Goal: Task Accomplishment & Management: Manage account settings

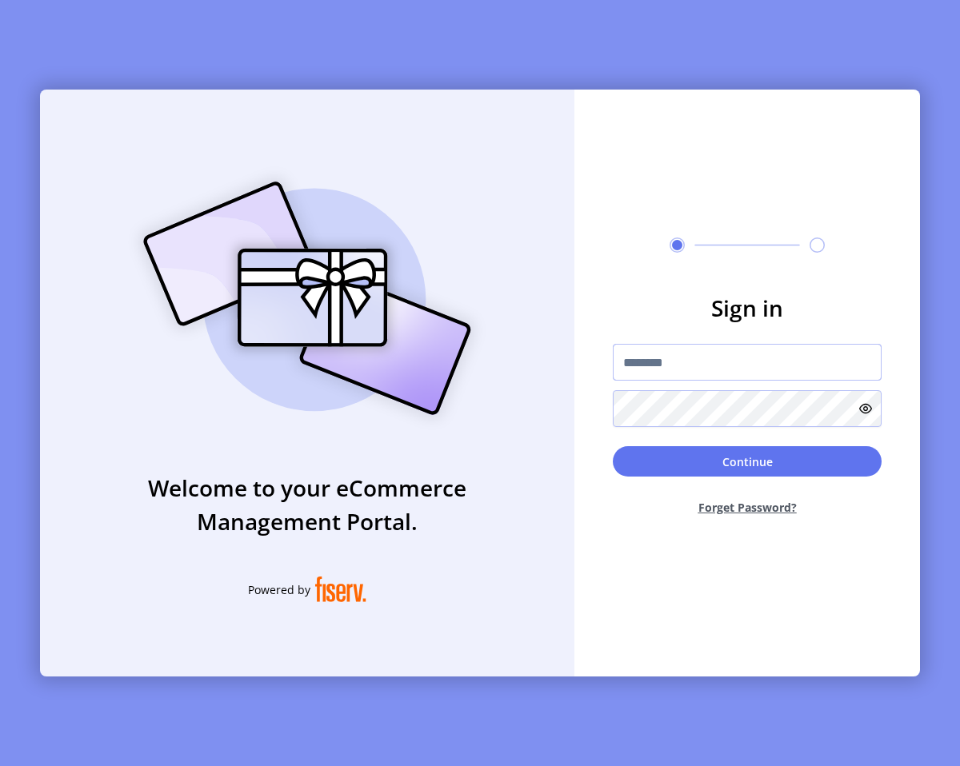
click at [697, 370] on input "text" at bounding box center [747, 362] width 269 height 37
type input "*"
click at [735, 381] on div "****" at bounding box center [747, 385] width 269 height 83
click at [735, 379] on input "****" at bounding box center [747, 362] width 269 height 37
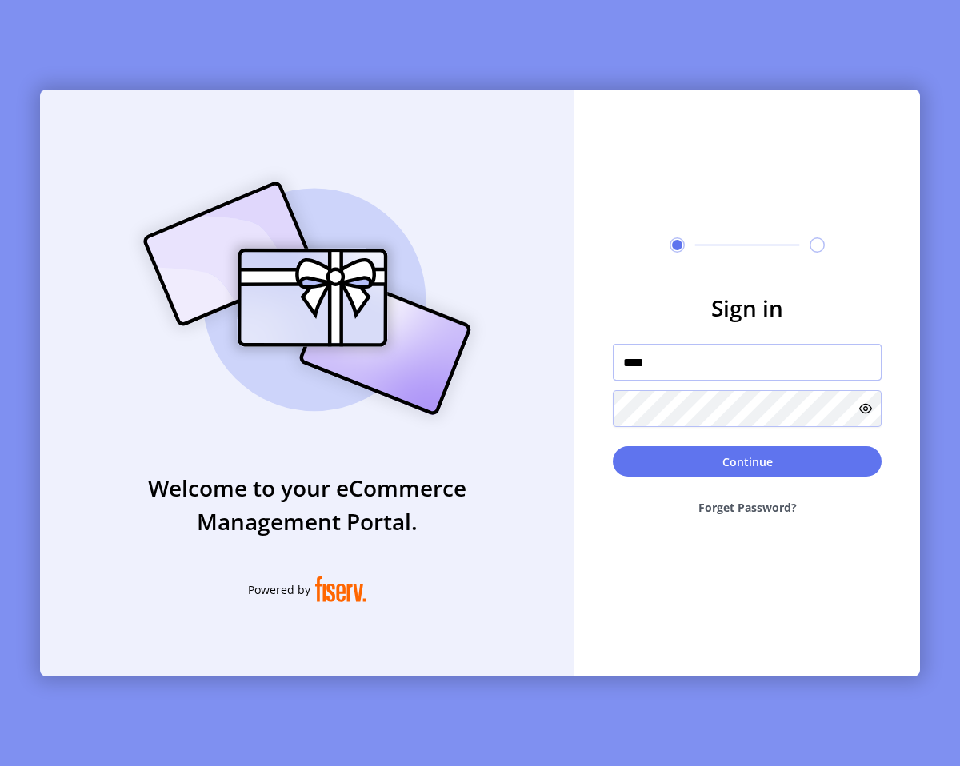
type input "**********"
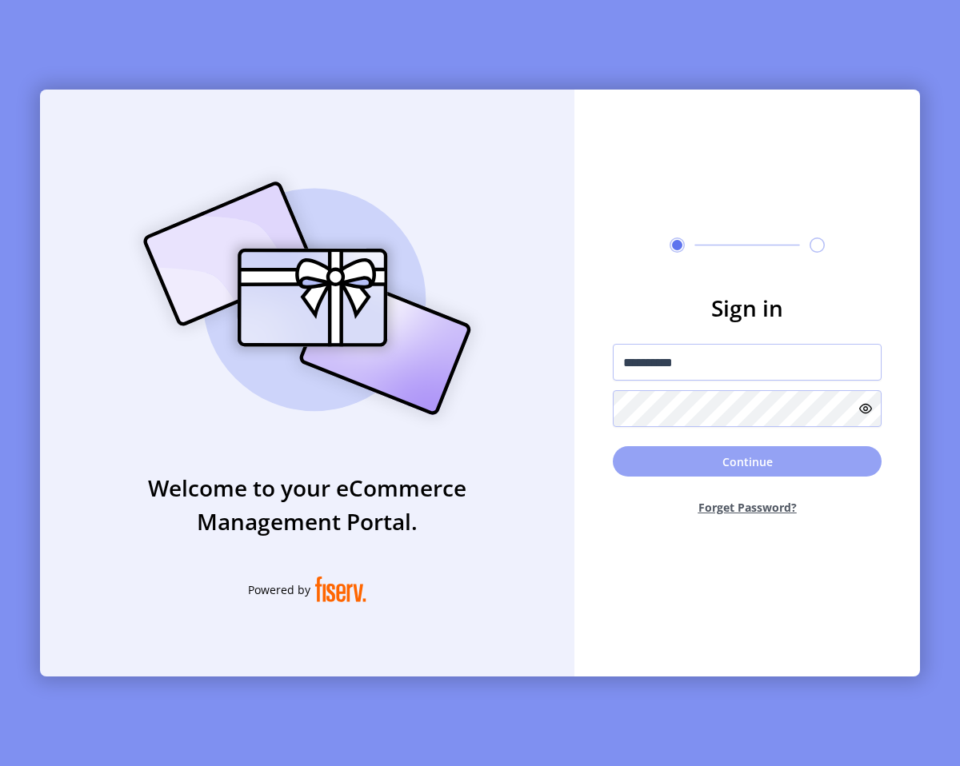
click at [765, 452] on button "Continue" at bounding box center [747, 461] width 269 height 30
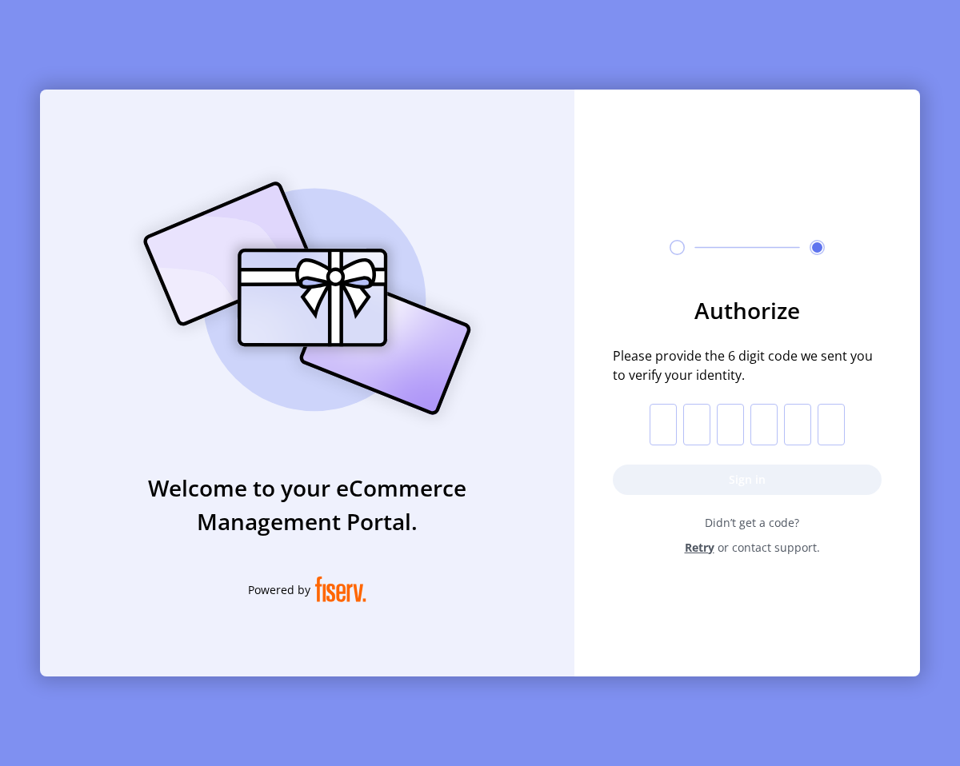
click at [663, 434] on input "text" at bounding box center [662, 425] width 27 height 42
type input "*"
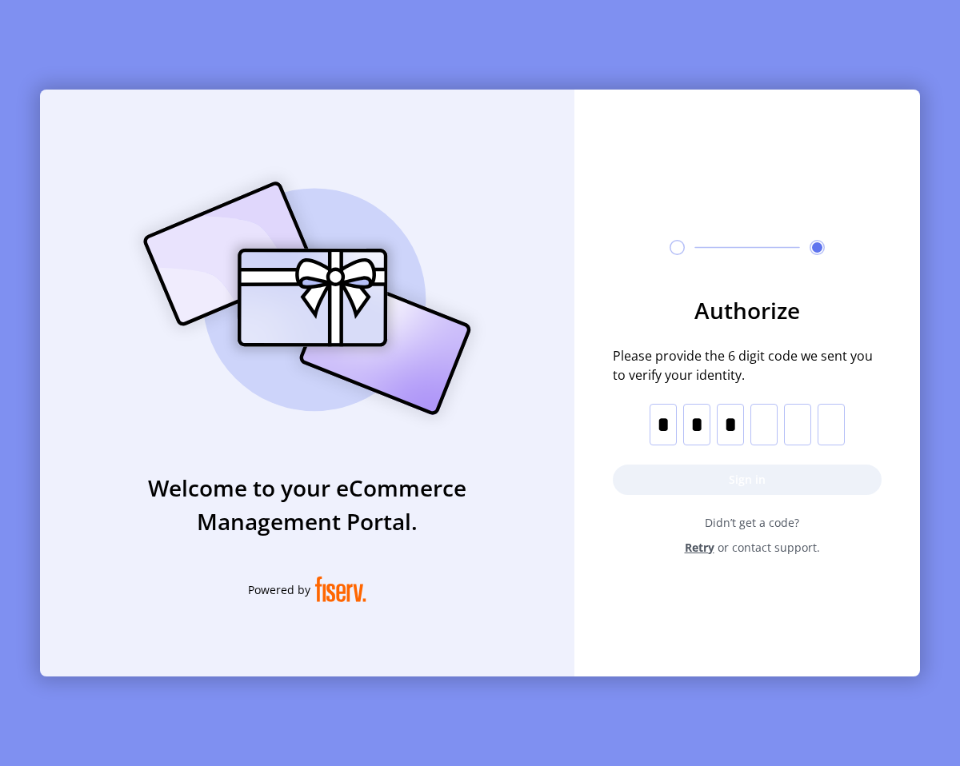
type input "*"
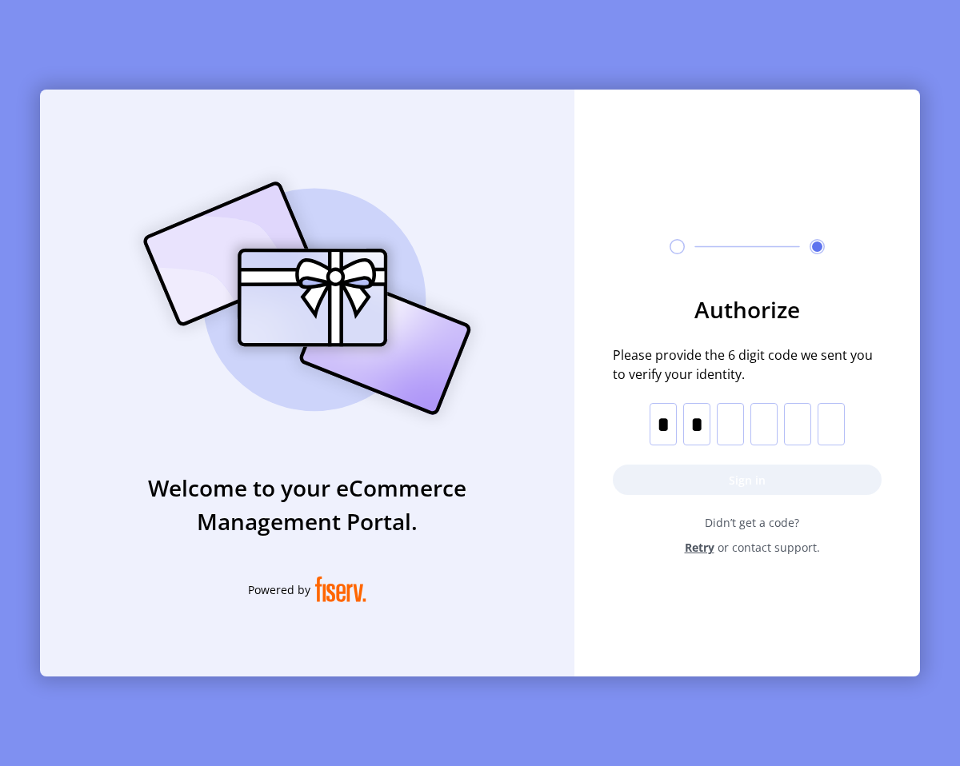
type input "*"
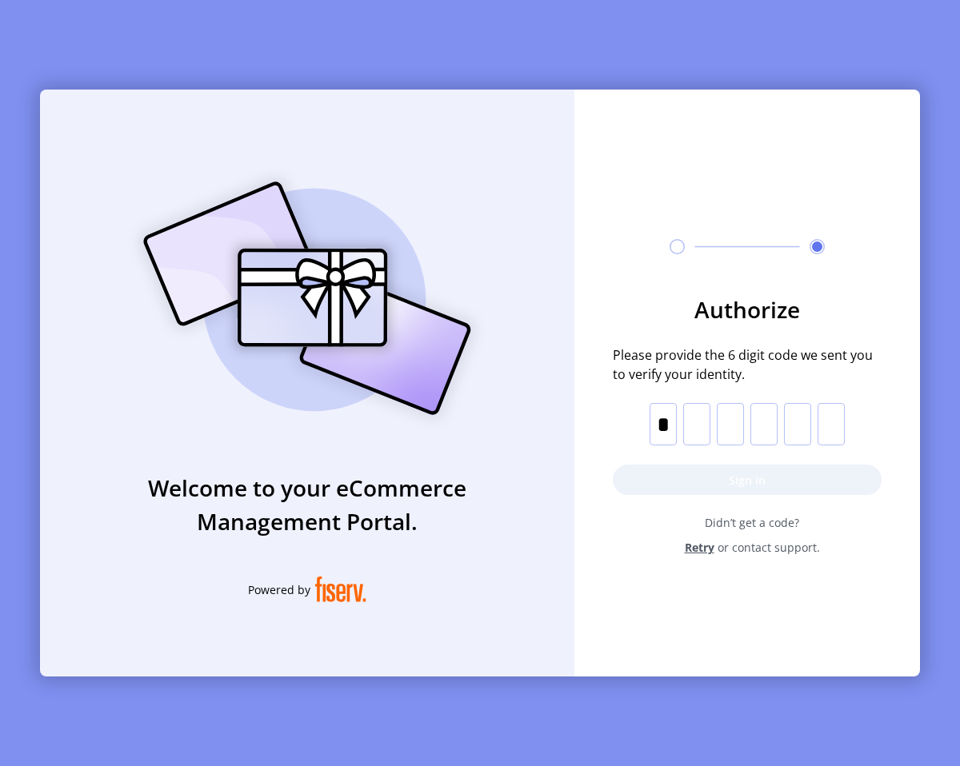
type input "*"
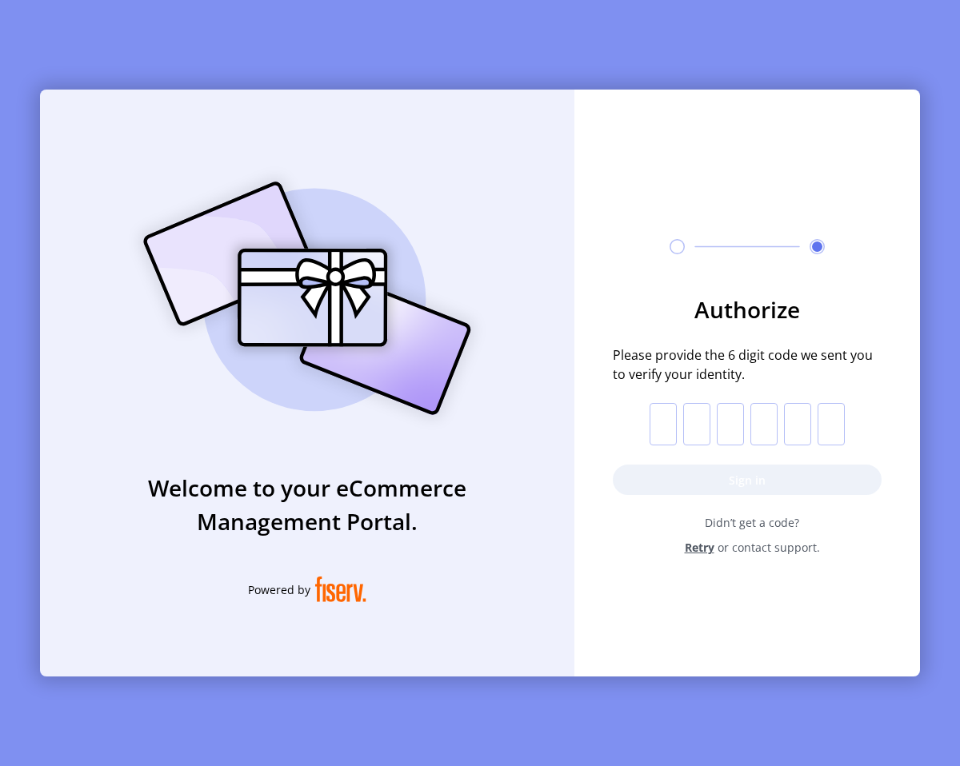
type input "*"
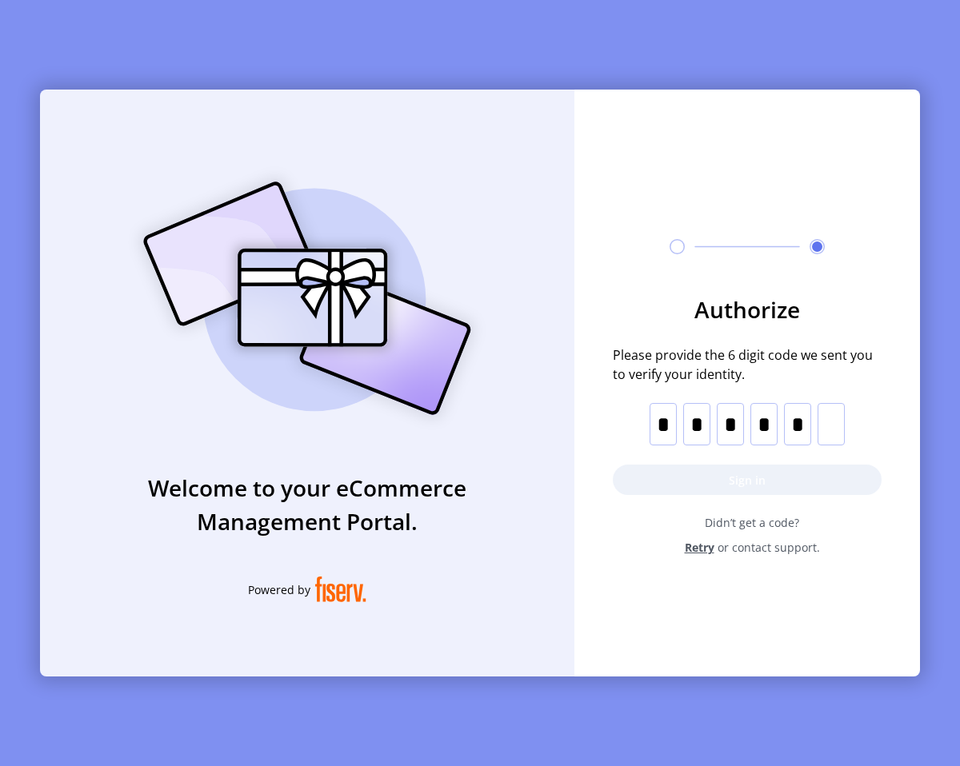
type input "*"
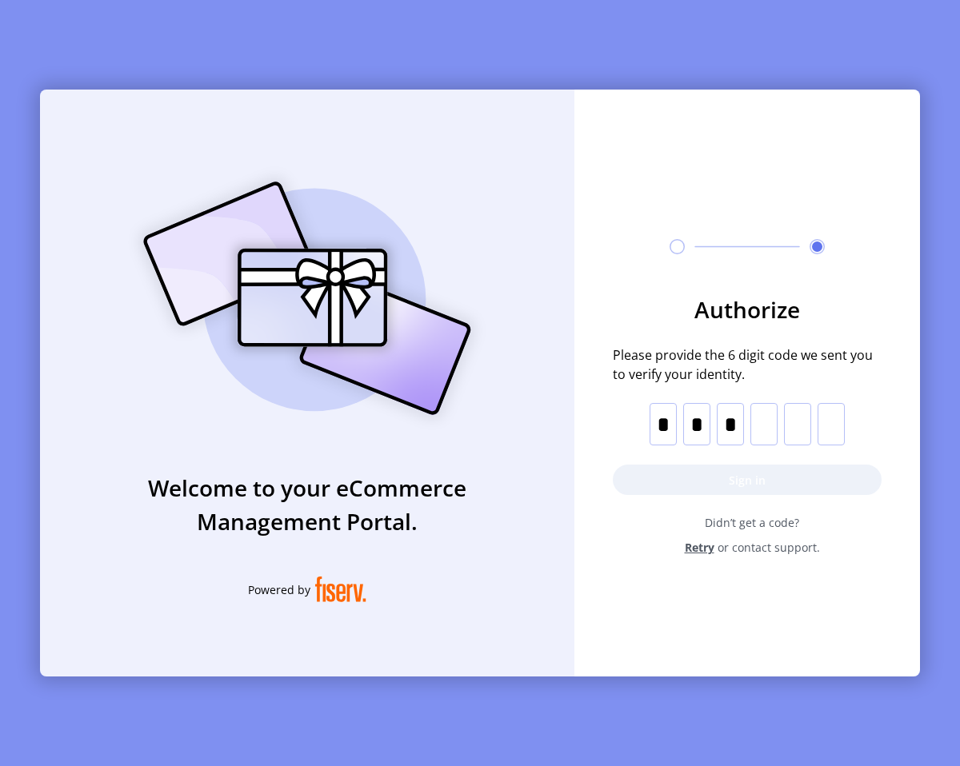
type input "*"
click at [733, 427] on input "*" at bounding box center [730, 424] width 27 height 42
type input "*"
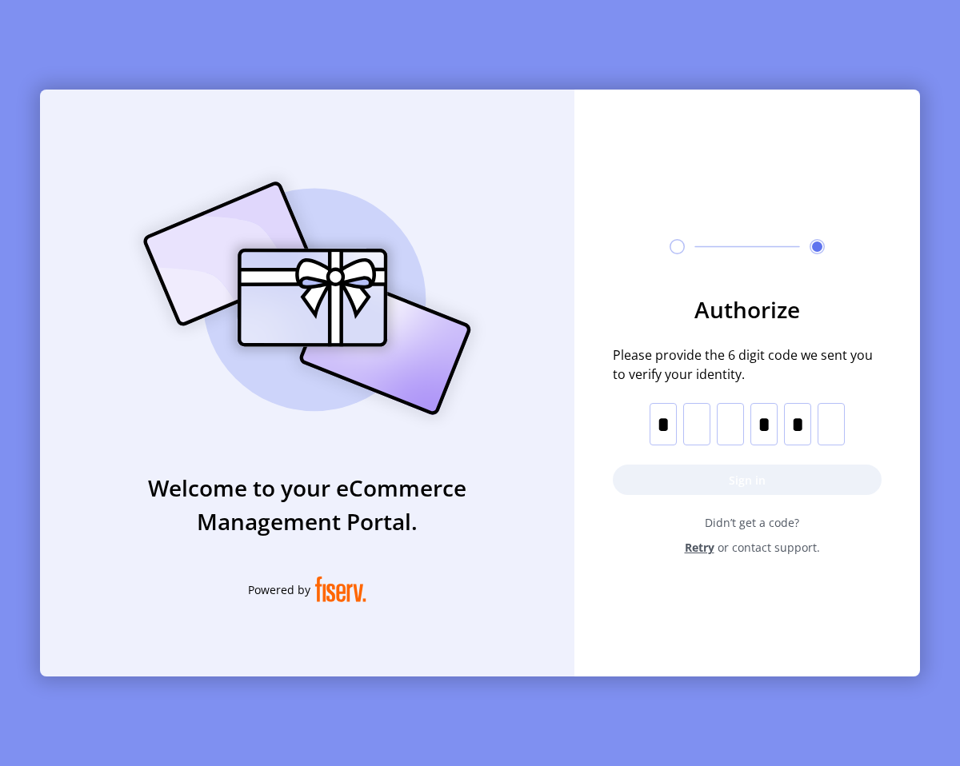
type input "*"
click at [750, 425] on input "*" at bounding box center [763, 424] width 27 height 42
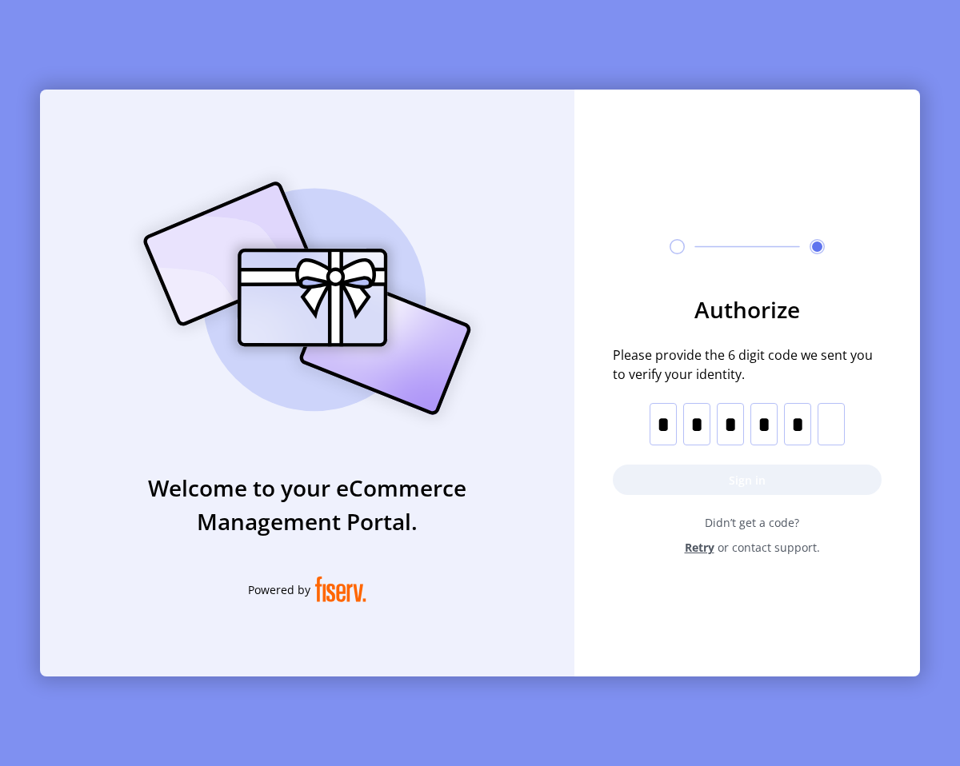
click at [761, 426] on input "*" at bounding box center [763, 424] width 27 height 42
type input "*"
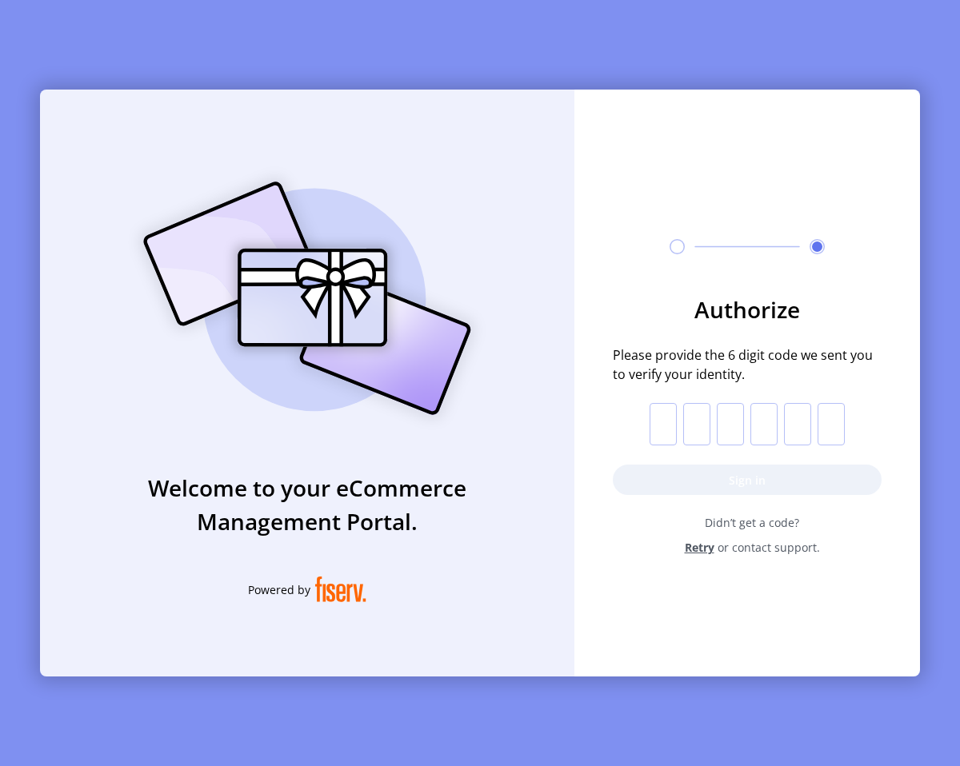
type input "*"
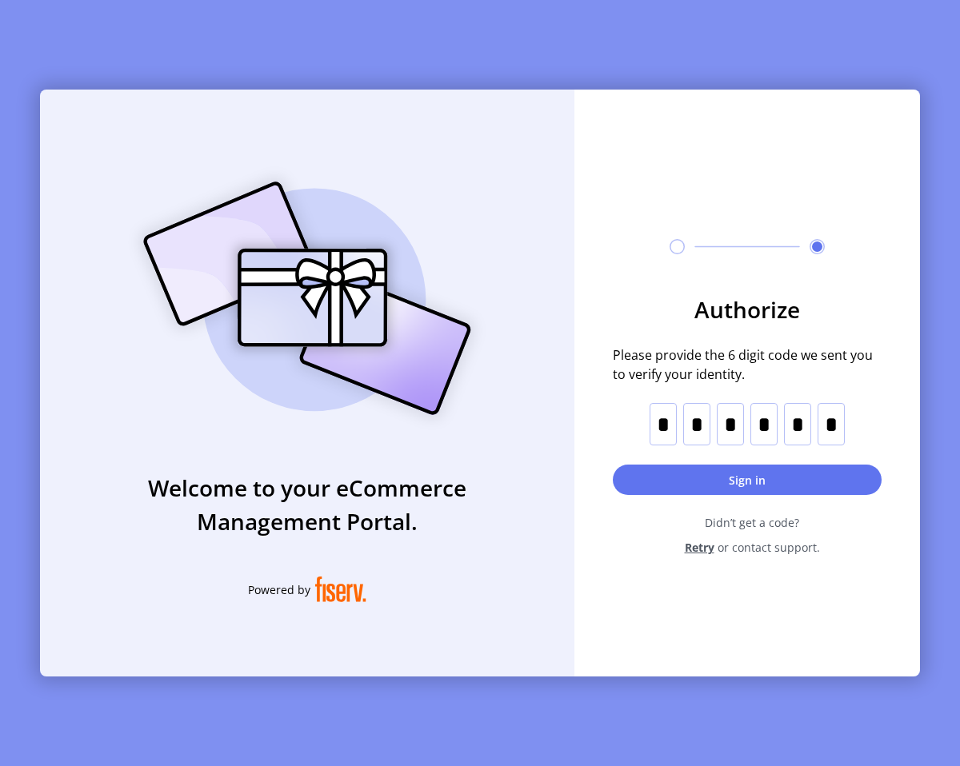
type input "*"
click at [738, 427] on input "*" at bounding box center [730, 424] width 27 height 42
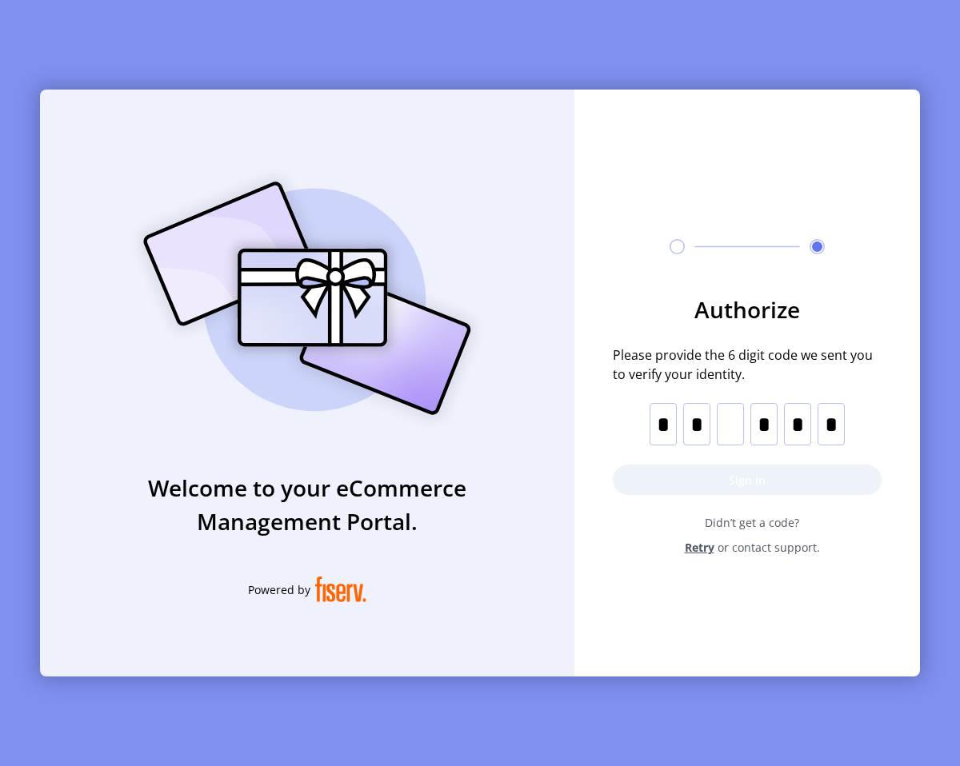
type input "*"
click at [833, 422] on input "*" at bounding box center [830, 424] width 27 height 42
type input "*"
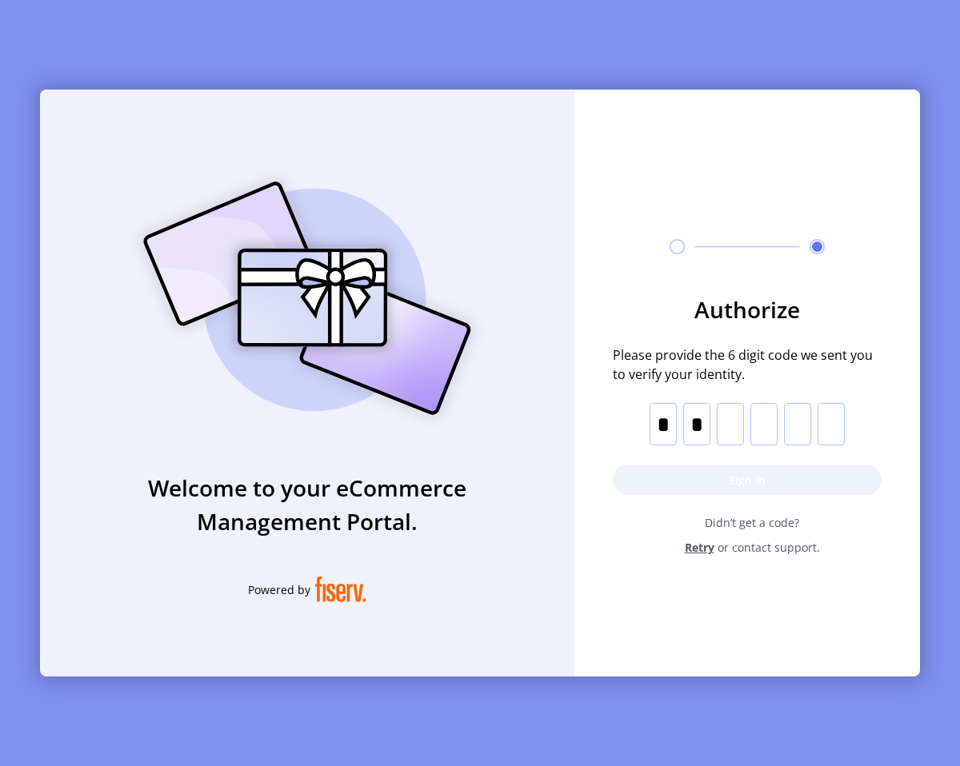
type input "*"
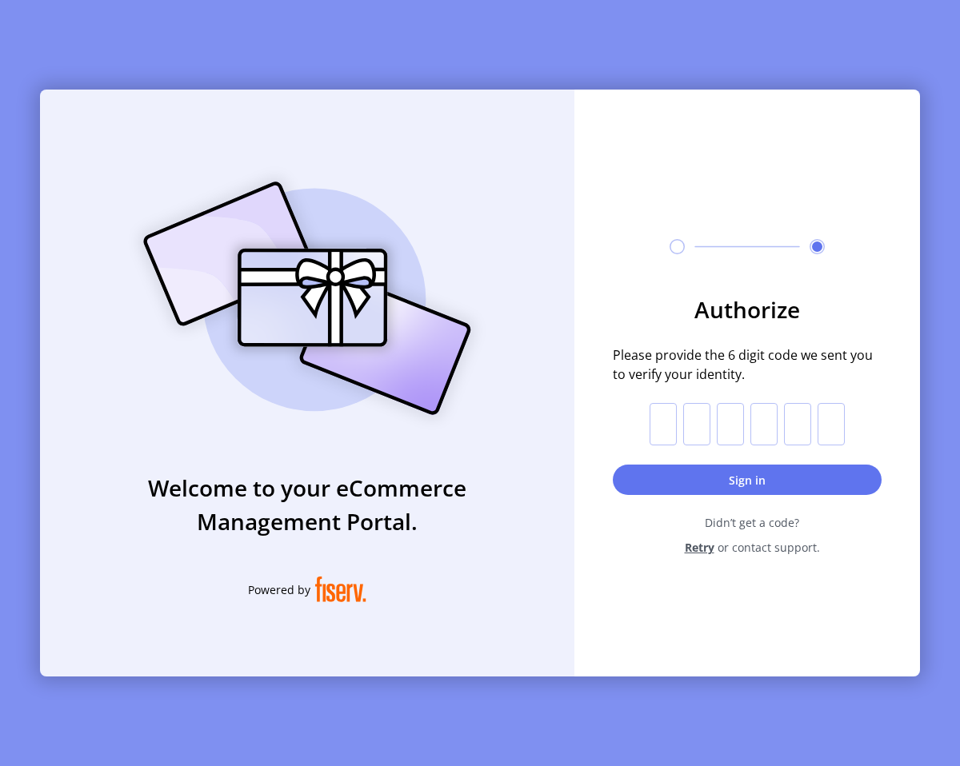
click at [660, 420] on input "text" at bounding box center [662, 424] width 27 height 42
